Goal: Information Seeking & Learning: Learn about a topic

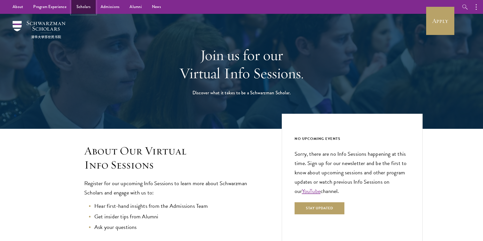
click at [83, 7] on link "Scholars" at bounding box center [83, 7] width 24 height 14
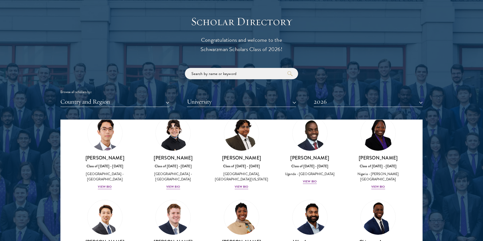
scroll to position [157, 0]
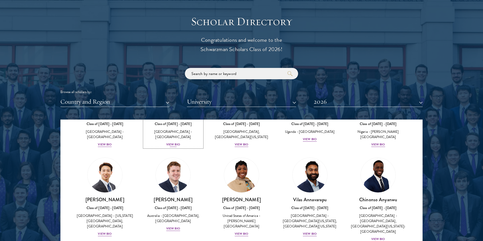
click at [172, 147] on div "View Bio" at bounding box center [173, 144] width 14 height 5
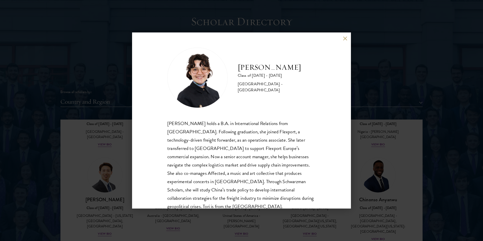
scroll to position [9, 0]
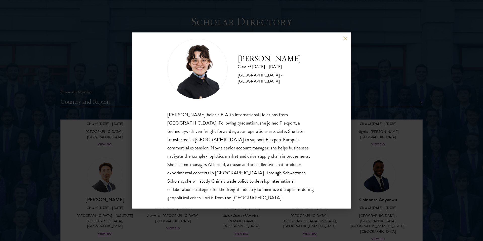
click at [373, 176] on div "[PERSON_NAME] Class of [DATE] - [DATE] [GEOGRAPHIC_DATA] - [GEOGRAPHIC_DATA] [P…" at bounding box center [241, 120] width 483 height 241
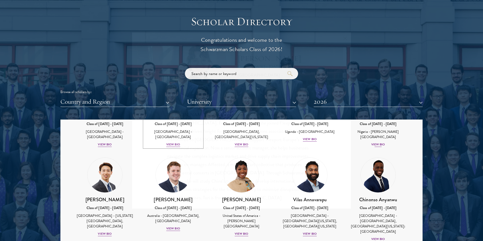
scroll to position [115, 0]
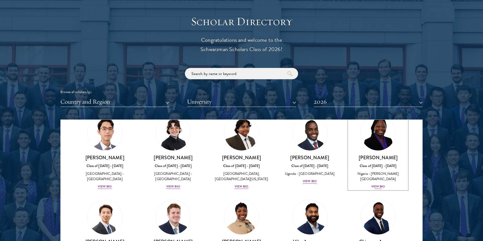
click at [378, 184] on div "View Bio" at bounding box center [378, 186] width 14 height 5
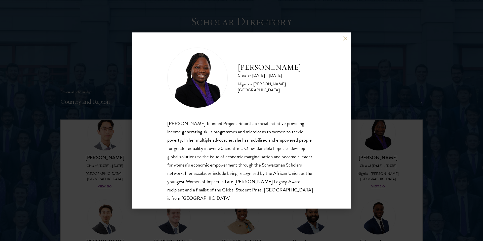
scroll to position [1, 0]
click at [355, 208] on div "[PERSON_NAME] Class of [DATE] - [DATE] [GEOGRAPHIC_DATA] - [PERSON_NAME][GEOGRA…" at bounding box center [241, 120] width 483 height 241
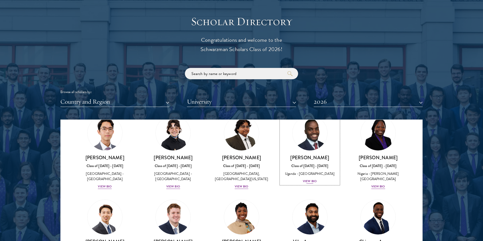
click at [305, 184] on div "View Bio" at bounding box center [310, 181] width 14 height 5
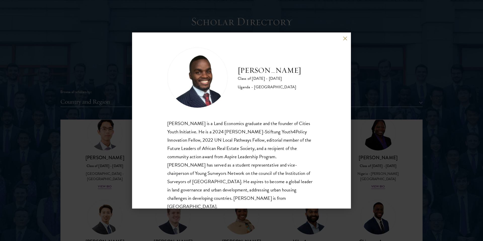
click at [281, 168] on div "[PERSON_NAME] is a Land Economics graduate and the founder of Cities Youth Init…" at bounding box center [241, 165] width 148 height 92
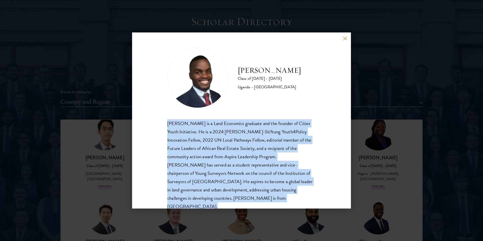
click at [281, 168] on div "[PERSON_NAME] is a Land Economics graduate and the founder of Cities Youth Init…" at bounding box center [241, 165] width 148 height 92
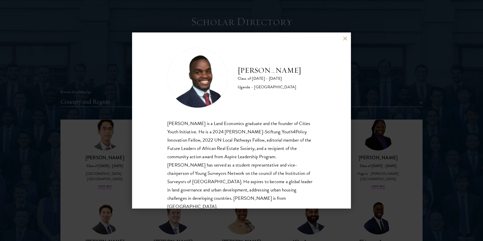
click at [346, 36] on div "[PERSON_NAME] Class of [DATE] - [DATE] [GEOGRAPHIC_DATA] - [GEOGRAPHIC_DATA] [G…" at bounding box center [241, 120] width 219 height 176
click at [344, 40] on button at bounding box center [345, 38] width 4 height 4
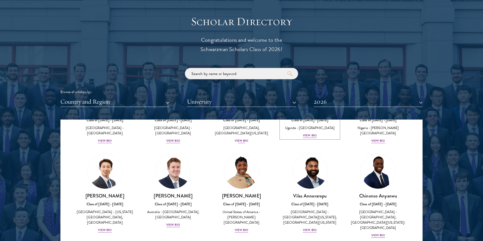
scroll to position [161, 0]
click at [160, 101] on button "Country and Region" at bounding box center [114, 102] width 109 height 10
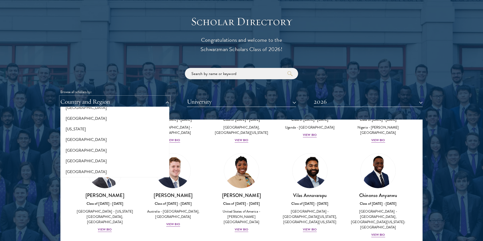
scroll to position [286, 0]
click at [91, 151] on button "[GEOGRAPHIC_DATA]" at bounding box center [115, 150] width 106 height 11
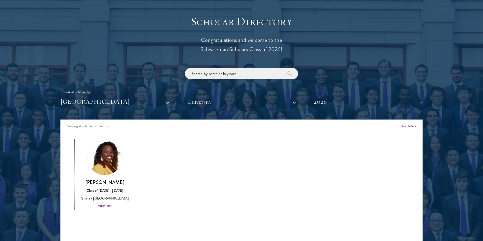
click at [106, 207] on div "View Bio" at bounding box center [105, 206] width 14 height 5
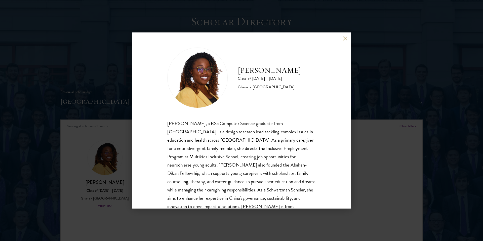
scroll to position [17, 0]
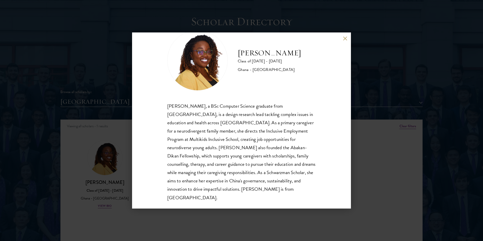
click at [344, 40] on button at bounding box center [345, 38] width 4 height 4
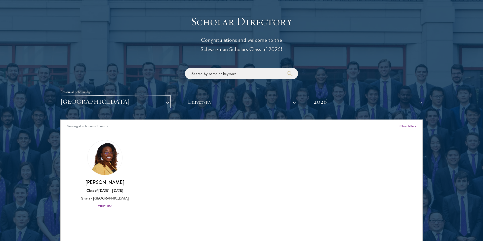
click at [148, 102] on button "[GEOGRAPHIC_DATA]" at bounding box center [114, 102] width 109 height 10
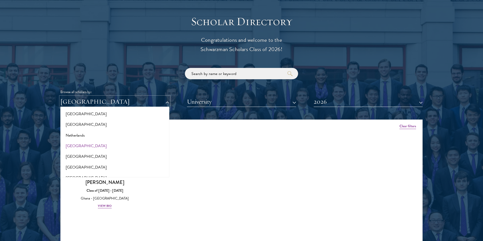
scroll to position [654, 0]
click at [78, 165] on button "[GEOGRAPHIC_DATA]" at bounding box center [115, 166] width 106 height 11
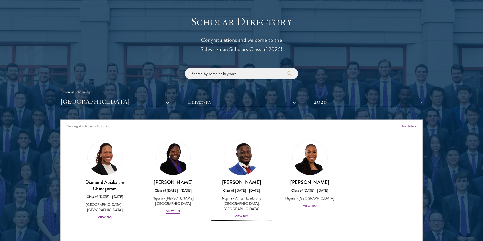
click at [241, 214] on div "View Bio" at bounding box center [242, 216] width 14 height 5
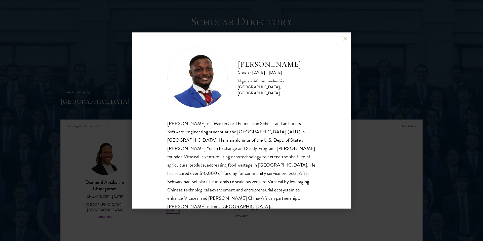
scroll to position [9, 0]
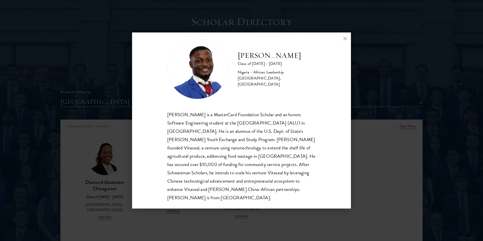
click at [344, 41] on div "[PERSON_NAME] Class of [DATE] - [DATE] [GEOGRAPHIC_DATA] - African Leadership […" at bounding box center [241, 120] width 219 height 176
click at [345, 40] on button at bounding box center [345, 38] width 4 height 4
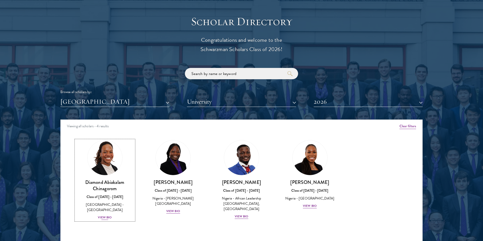
click at [103, 215] on div "View Bio" at bounding box center [105, 217] width 14 height 5
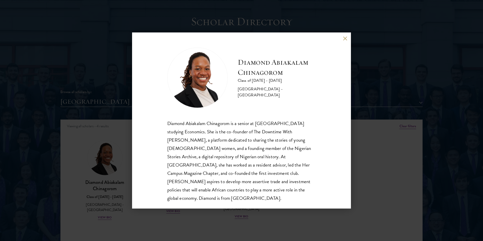
scroll to position [1, 0]
click at [345, 43] on div "Diamond Abiakalam [GEOGRAPHIC_DATA] Class of [DATE] - [DATE] [GEOGRAPHIC_DATA] …" at bounding box center [241, 120] width 219 height 176
click at [344, 41] on div "Diamond Abiakalam [GEOGRAPHIC_DATA] Class of [DATE] - [DATE] [GEOGRAPHIC_DATA] …" at bounding box center [241, 120] width 219 height 176
click at [344, 40] on button at bounding box center [345, 38] width 4 height 4
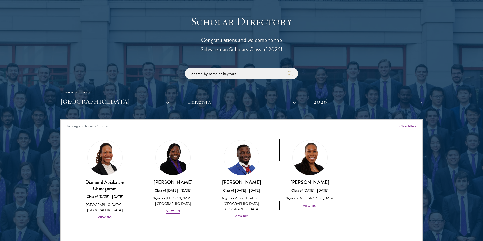
click at [314, 207] on div "View Bio" at bounding box center [310, 206] width 14 height 5
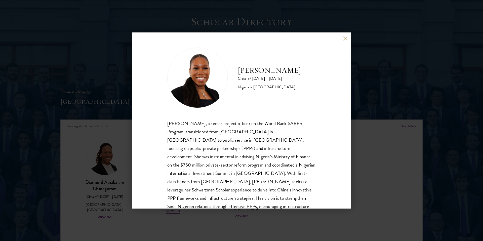
scroll to position [17, 0]
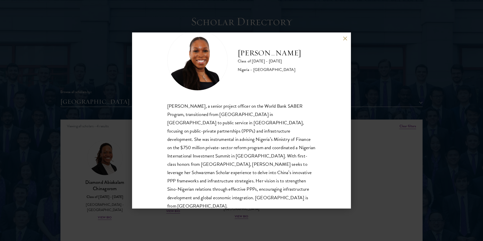
click at [233, 157] on div "[PERSON_NAME], a senior project officer on the World Bank SABER Program, transi…" at bounding box center [241, 156] width 148 height 108
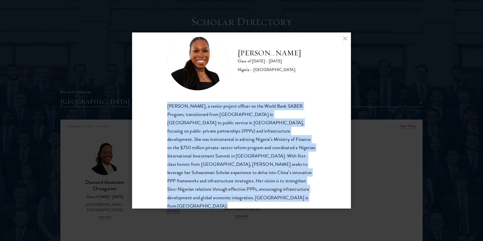
click at [233, 157] on div "[PERSON_NAME], a senior project officer on the World Bank SABER Program, transi…" at bounding box center [241, 156] width 148 height 108
copy body "[PERSON_NAME], a senior project officer on the World Bank SABER Program, transi…"
click at [346, 36] on button at bounding box center [345, 38] width 4 height 4
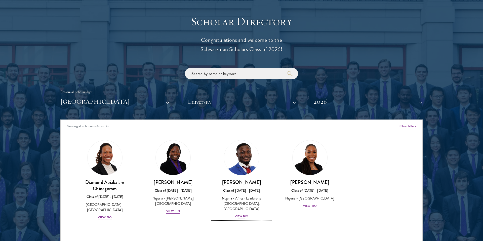
click at [239, 214] on div "View Bio" at bounding box center [242, 216] width 14 height 5
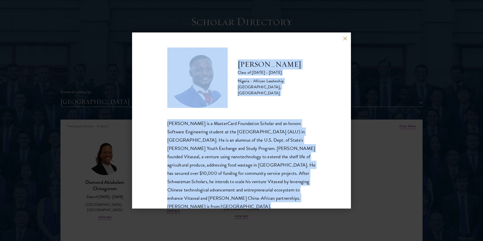
click at [228, 170] on div "[PERSON_NAME] is a MasterCard Foundation Scholar and an honors Software Enginee…" at bounding box center [241, 165] width 148 height 92
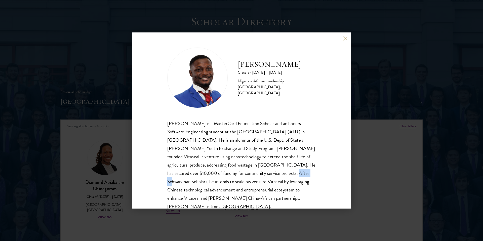
click at [228, 170] on div "[PERSON_NAME] is a MasterCard Foundation Scholar and an honors Software Enginee…" at bounding box center [241, 165] width 148 height 92
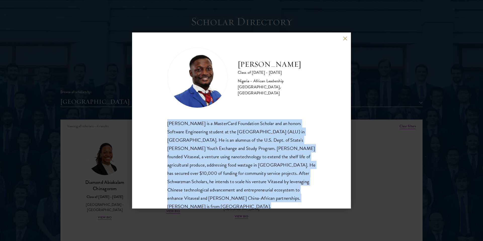
click at [228, 170] on div "[PERSON_NAME] is a MasterCard Foundation Scholar and an honors Software Enginee…" at bounding box center [241, 165] width 148 height 92
click at [346, 39] on button at bounding box center [345, 38] width 4 height 4
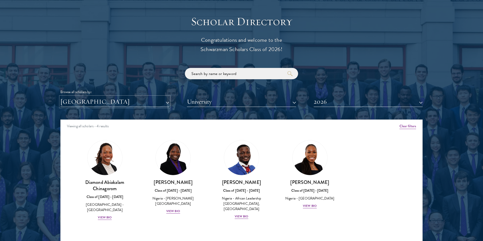
click at [155, 101] on button "[GEOGRAPHIC_DATA]" at bounding box center [114, 102] width 109 height 10
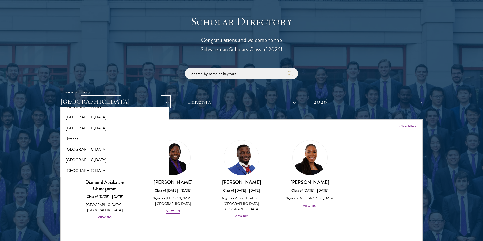
scroll to position [800, 0]
click at [94, 139] on button "Rwanda" at bounding box center [115, 137] width 106 height 11
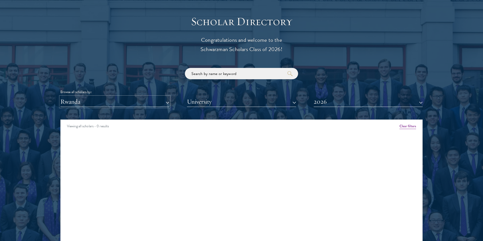
click at [115, 106] on button "Rwanda" at bounding box center [114, 102] width 109 height 10
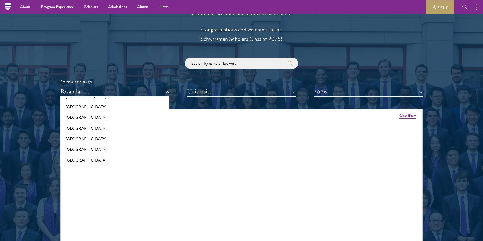
scroll to position [539, 0]
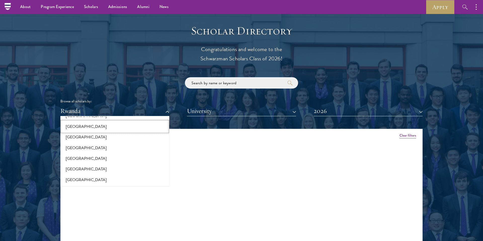
click at [104, 127] on button "[GEOGRAPHIC_DATA]" at bounding box center [115, 126] width 106 height 11
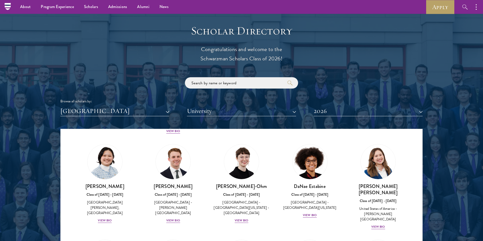
scroll to position [263, 0]
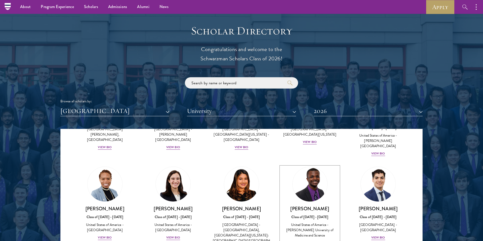
click at [306, 241] on div "View Bio" at bounding box center [310, 243] width 14 height 5
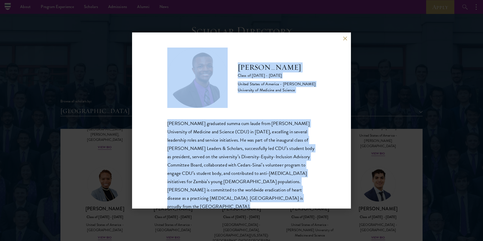
click at [256, 157] on div "[PERSON_NAME] graduated summa cum laude from [PERSON_NAME] University of Medici…" at bounding box center [241, 165] width 148 height 92
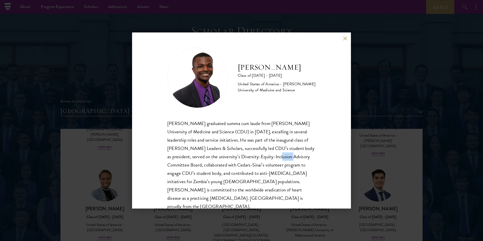
click at [256, 157] on div "[PERSON_NAME] graduated summa cum laude from [PERSON_NAME] University of Medici…" at bounding box center [241, 165] width 148 height 92
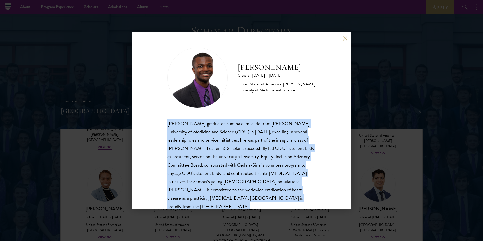
click at [256, 157] on div "[PERSON_NAME] graduated summa cum laude from [PERSON_NAME] University of Medici…" at bounding box center [241, 165] width 148 height 92
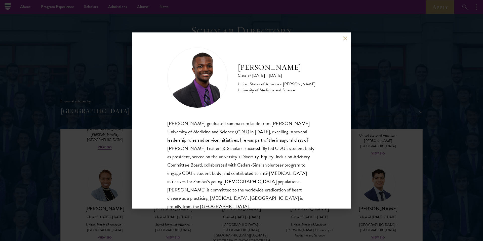
click at [342, 37] on div "[PERSON_NAME] Class of [DATE] - [DATE] [GEOGRAPHIC_DATA] - [PERSON_NAME] Univer…" at bounding box center [241, 120] width 219 height 176
click at [345, 40] on button at bounding box center [345, 38] width 4 height 4
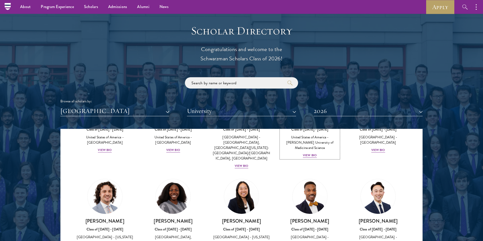
scroll to position [352, 0]
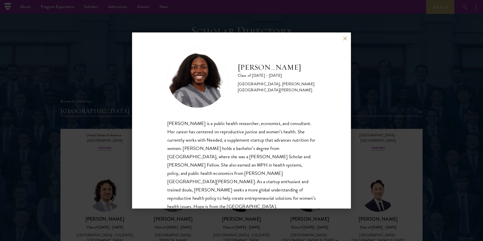
click at [206, 173] on div "[PERSON_NAME] is a public health researcher, economist, and consultant. Her car…" at bounding box center [241, 165] width 148 height 92
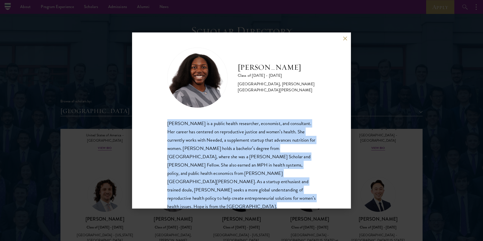
click at [206, 173] on div "[PERSON_NAME] is a public health researcher, economist, and consultant. Her car…" at bounding box center [241, 165] width 148 height 92
copy body "[PERSON_NAME] is a public health researcher, economist, and consultant. Her car…"
click at [346, 38] on button at bounding box center [345, 38] width 4 height 4
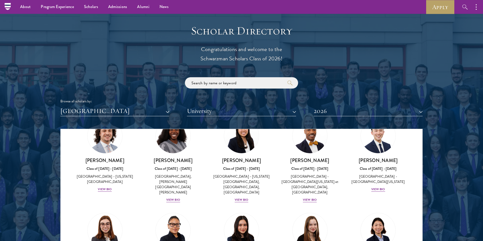
scroll to position [464, 0]
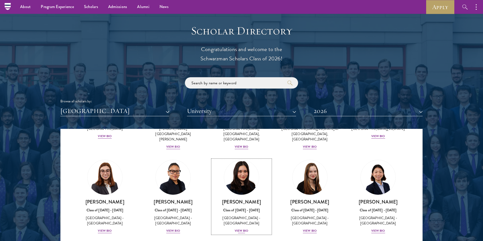
click at [242, 229] on div "View Bio" at bounding box center [242, 231] width 14 height 5
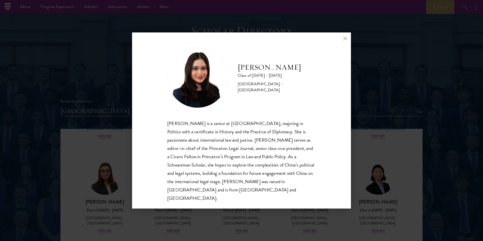
click at [263, 140] on div "[PERSON_NAME] is a senior at [GEOGRAPHIC_DATA], majoring in Politics with a cer…" at bounding box center [241, 160] width 148 height 83
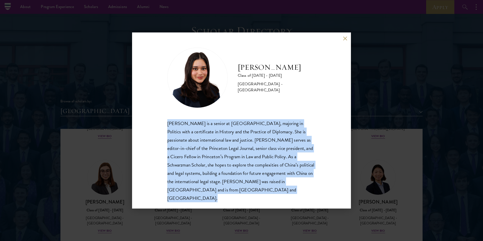
click at [263, 140] on div "[PERSON_NAME] is a senior at [GEOGRAPHIC_DATA], majoring in Politics with a cer…" at bounding box center [241, 160] width 148 height 83
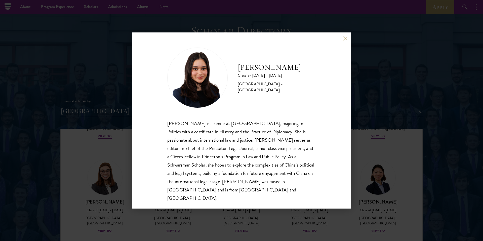
click at [345, 39] on div "[PERSON_NAME] Class of [DATE] - [DATE] [GEOGRAPHIC_DATA] - [GEOGRAPHIC_DATA] [P…" at bounding box center [241, 120] width 219 height 176
click at [345, 44] on div "[PERSON_NAME] Class of [DATE] - [DATE] [GEOGRAPHIC_DATA] - [GEOGRAPHIC_DATA] [P…" at bounding box center [241, 120] width 219 height 176
click at [344, 45] on div "[PERSON_NAME] Class of [DATE] - [DATE] [GEOGRAPHIC_DATA] - [GEOGRAPHIC_DATA] [P…" at bounding box center [241, 120] width 219 height 176
click at [344, 41] on button at bounding box center [345, 38] width 4 height 4
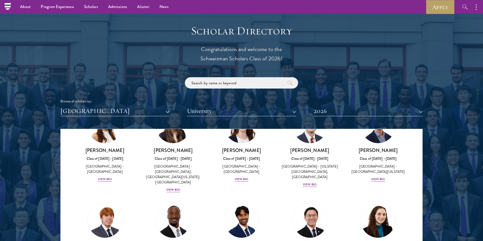
scroll to position [613, 0]
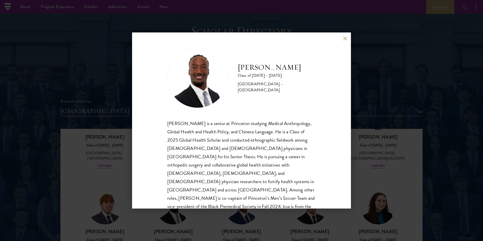
click at [208, 163] on div "[PERSON_NAME] is a senior at Princeton studying Medical Anthropology, Global He…" at bounding box center [241, 169] width 148 height 100
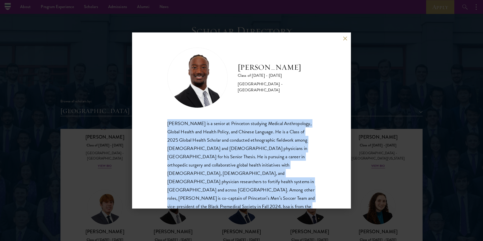
click at [208, 163] on div "[PERSON_NAME] is a senior at Princeton studying Medical Anthropology, Global He…" at bounding box center [241, 169] width 148 height 100
copy body "[PERSON_NAME] is a senior at Princeton studying Medical Anthropology, Global He…"
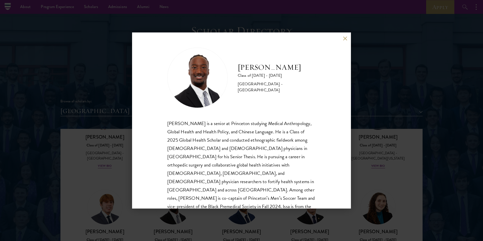
click at [343, 41] on div "[PERSON_NAME] Class of [DATE] - [DATE] [GEOGRAPHIC_DATA] - [GEOGRAPHIC_DATA] [P…" at bounding box center [241, 120] width 219 height 176
click at [347, 39] on button at bounding box center [345, 38] width 4 height 4
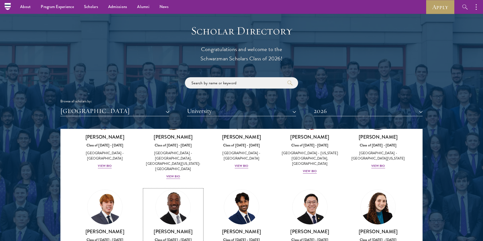
click at [180, 229] on h3 "[PERSON_NAME]" at bounding box center [173, 232] width 58 height 6
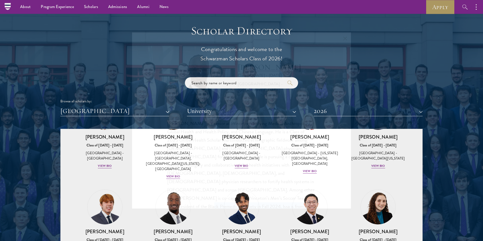
click at [180, 199] on div "[PERSON_NAME] Class of [DATE] - [DATE] [GEOGRAPHIC_DATA] - [GEOGRAPHIC_DATA] [P…" at bounding box center [241, 120] width 219 height 176
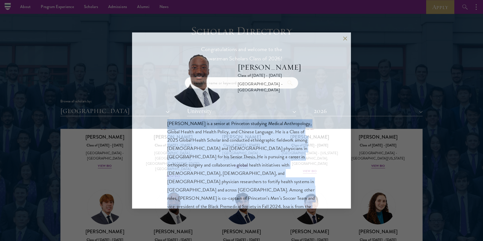
click at [180, 199] on div "[PERSON_NAME] Class of [DATE] - [DATE] [GEOGRAPHIC_DATA] - [GEOGRAPHIC_DATA] [P…" at bounding box center [241, 120] width 219 height 176
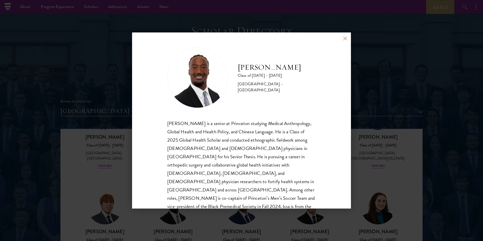
click at [270, 66] on h2 "[PERSON_NAME]" at bounding box center [277, 67] width 78 height 10
copy div "[PERSON_NAME]"
click at [346, 38] on button at bounding box center [345, 38] width 4 height 4
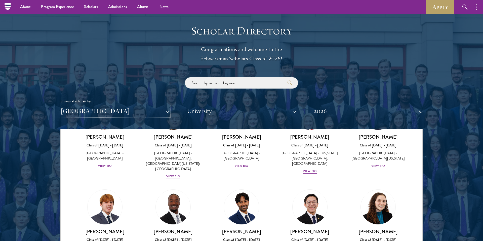
click at [150, 113] on button "[GEOGRAPHIC_DATA]" at bounding box center [114, 111] width 109 height 10
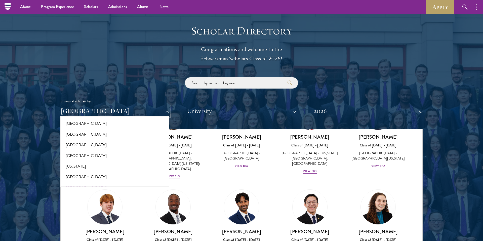
scroll to position [278, 0]
click at [74, 171] on button "[GEOGRAPHIC_DATA]" at bounding box center [115, 168] width 106 height 11
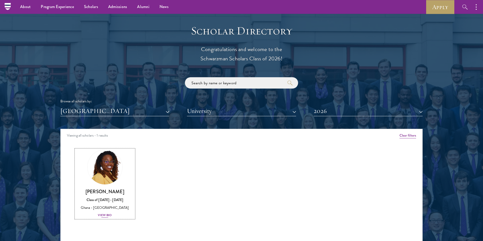
click at [105, 174] on img at bounding box center [105, 167] width 38 height 38
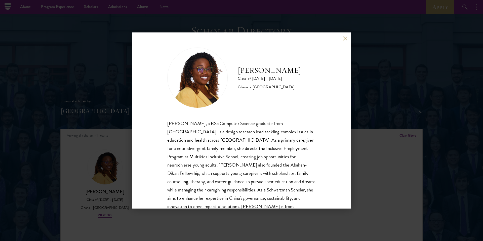
click at [252, 71] on h2 "[PERSON_NAME]" at bounding box center [269, 70] width 63 height 10
copy div "[PERSON_NAME]"
click at [346, 40] on button at bounding box center [345, 38] width 4 height 4
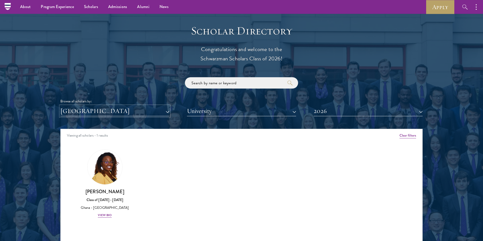
click at [127, 110] on button "[GEOGRAPHIC_DATA]" at bounding box center [114, 111] width 109 height 10
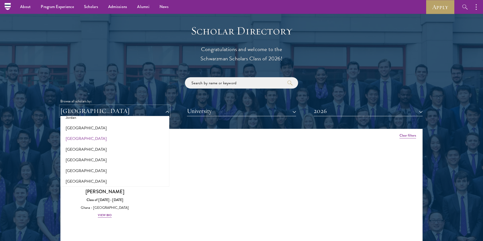
scroll to position [488, 0]
click at [70, 137] on button "[GEOGRAPHIC_DATA]" at bounding box center [115, 139] width 106 height 11
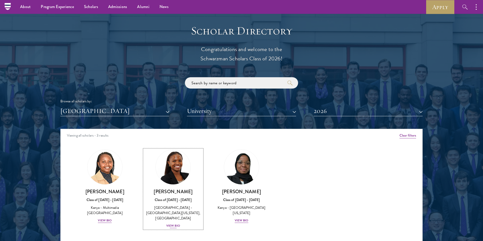
click at [178, 191] on h3 "[PERSON_NAME]" at bounding box center [173, 192] width 58 height 6
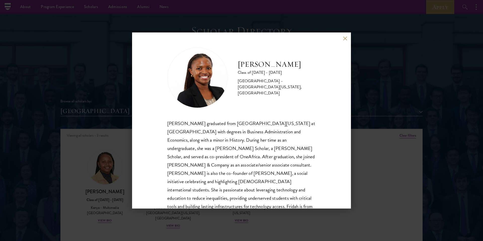
scroll to position [9, 0]
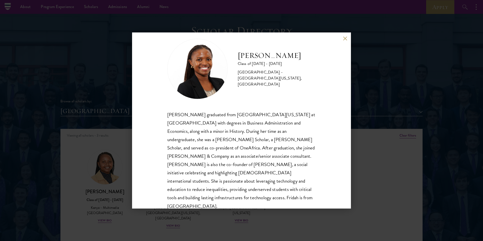
click at [265, 58] on h2 "[PERSON_NAME]" at bounding box center [277, 56] width 78 height 10
copy div "[PERSON_NAME]"
click at [343, 39] on button at bounding box center [345, 38] width 4 height 4
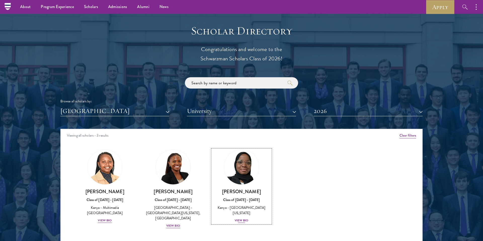
click at [246, 177] on img at bounding box center [241, 167] width 38 height 38
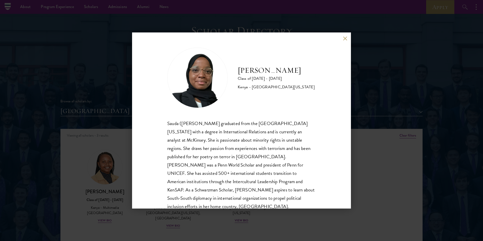
click at [343, 40] on div "[PERSON_NAME] Class of [DATE] - [DATE] [GEOGRAPHIC_DATA] - [GEOGRAPHIC_DATA][US…" at bounding box center [241, 120] width 219 height 176
click at [346, 38] on button at bounding box center [345, 38] width 4 height 4
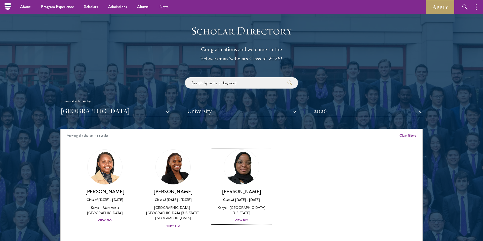
click at [231, 189] on h3 "[PERSON_NAME]" at bounding box center [241, 192] width 58 height 6
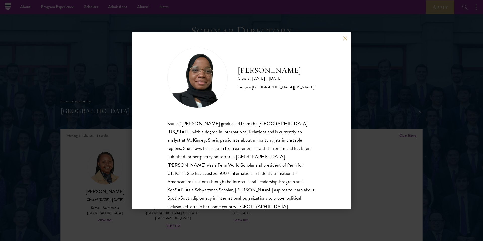
scroll to position [9, 0]
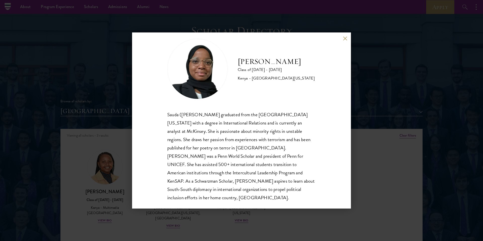
click at [251, 64] on h2 "[PERSON_NAME]" at bounding box center [276, 62] width 77 height 10
copy div "[PERSON_NAME]"
